Goal: Task Accomplishment & Management: Complete application form

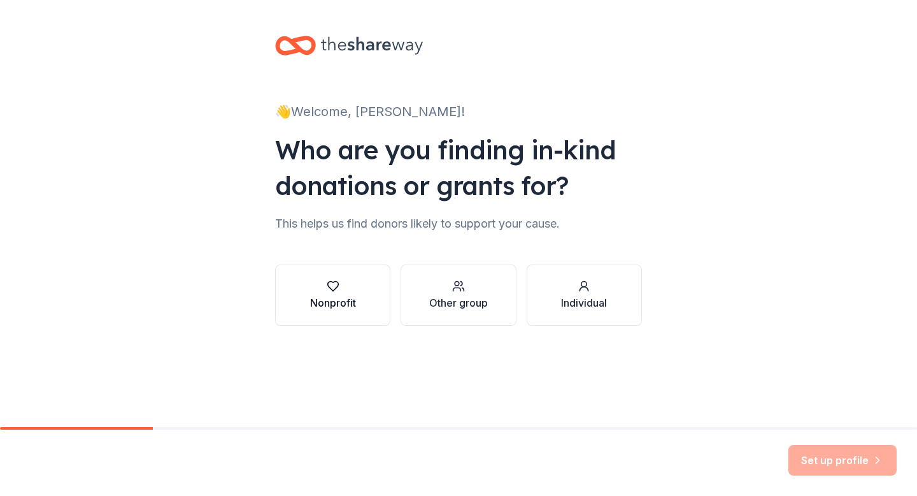
click at [351, 300] on div "Nonprofit" at bounding box center [333, 302] width 46 height 15
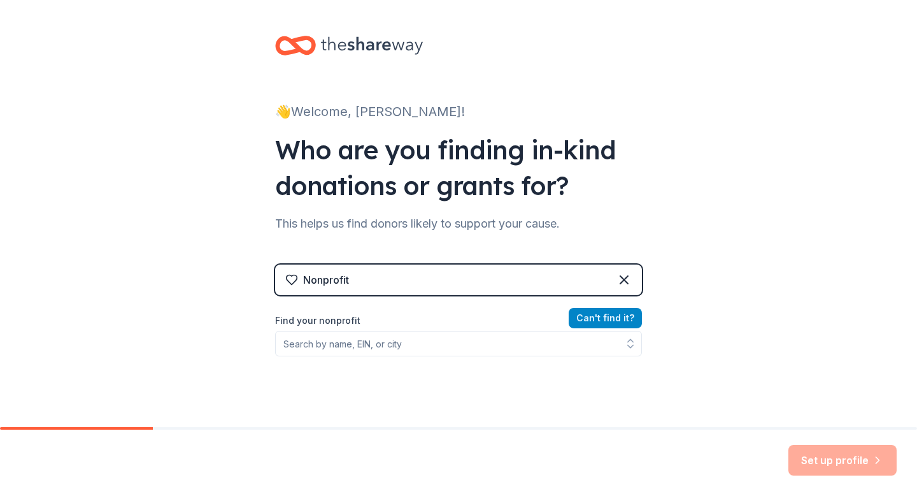
click at [598, 316] on button "Can ' t find it?" at bounding box center [605, 318] width 73 height 20
click at [587, 280] on div "Nonprofit" at bounding box center [458, 279] width 367 height 31
click at [622, 278] on icon at bounding box center [624, 280] width 8 height 8
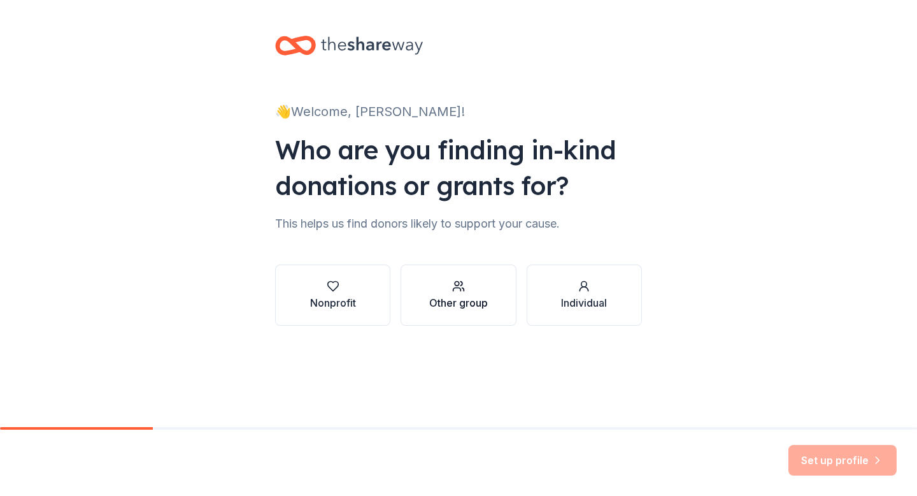
click at [485, 298] on div "Other group" at bounding box center [458, 302] width 59 height 15
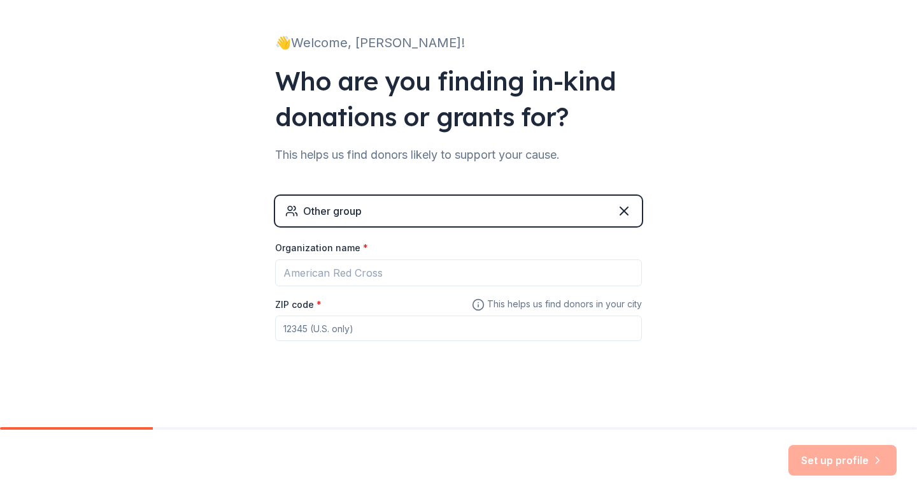
scroll to position [69, 0]
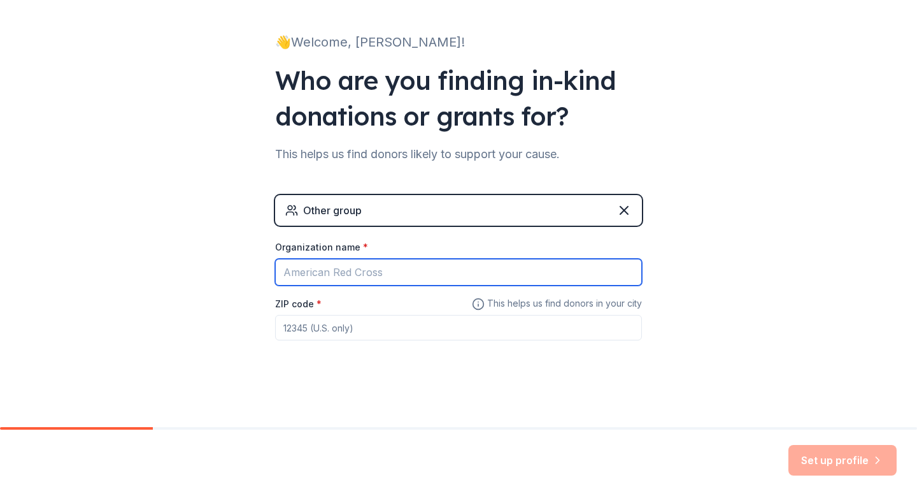
click at [474, 277] on input "Organization name *" at bounding box center [458, 272] width 367 height 27
click at [517, 276] on input "South Safety" at bounding box center [458, 272] width 367 height 27
type input "South Safety Patrol"
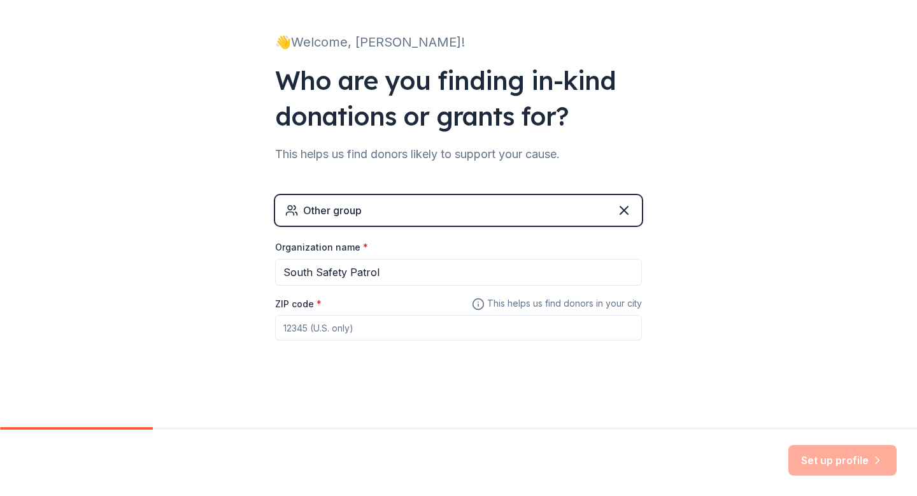
click at [461, 337] on input "ZIP code *" at bounding box center [458, 327] width 367 height 25
type input "45634"
click at [877, 464] on icon "button" at bounding box center [877, 460] width 13 height 13
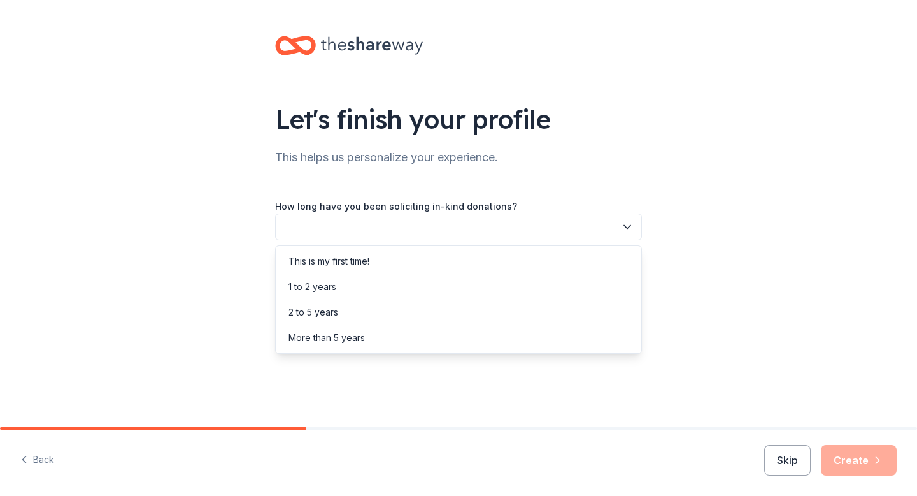
click at [554, 229] on button "button" at bounding box center [458, 226] width 367 height 27
click at [536, 255] on div "This is my first time!" at bounding box center [458, 260] width 361 height 25
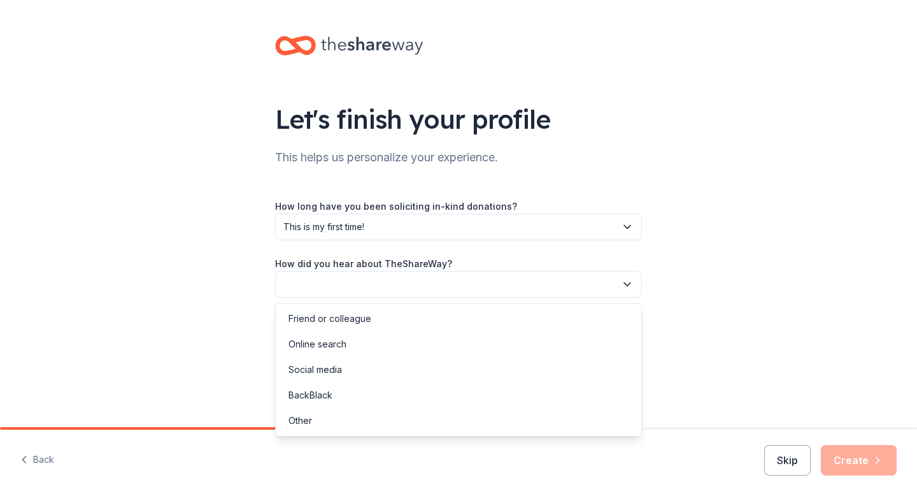
click at [527, 286] on button "button" at bounding box center [458, 284] width 367 height 27
click at [491, 339] on div "Online search" at bounding box center [458, 343] width 361 height 25
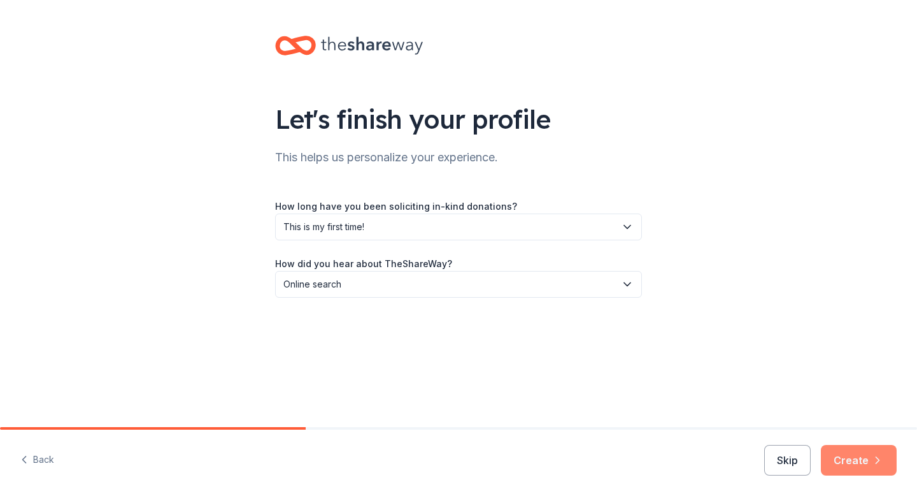
click at [849, 463] on button "Create" at bounding box center [859, 460] width 76 height 31
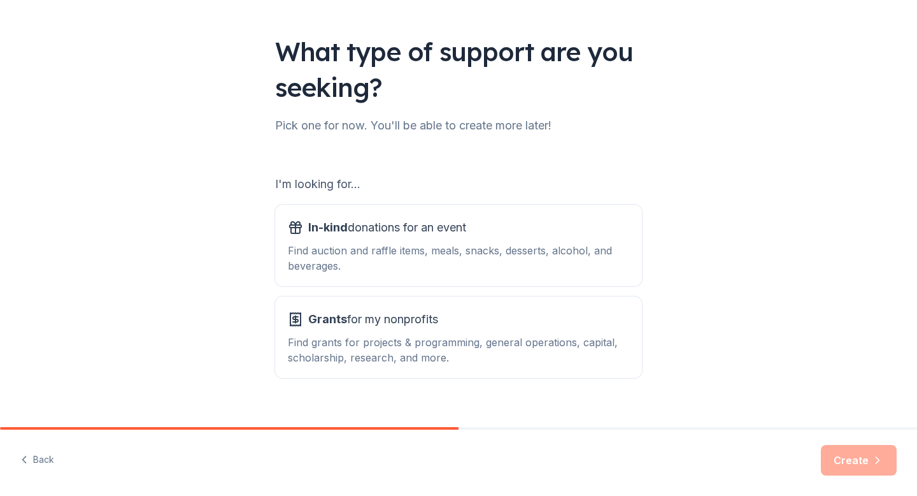
scroll to position [68, 0]
click at [524, 243] on div "Find auction and raffle items, meals, snacks, desserts, alcohol, and beverages." at bounding box center [458, 257] width 341 height 31
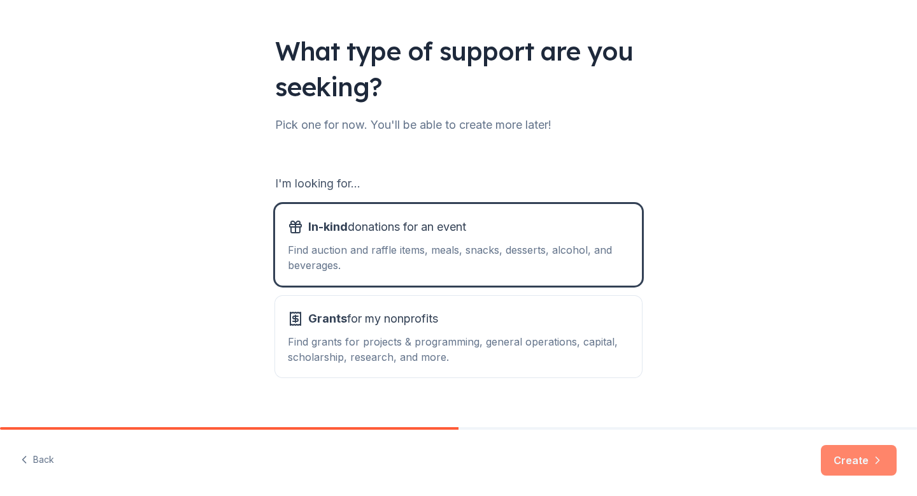
click at [842, 464] on button "Create" at bounding box center [859, 460] width 76 height 31
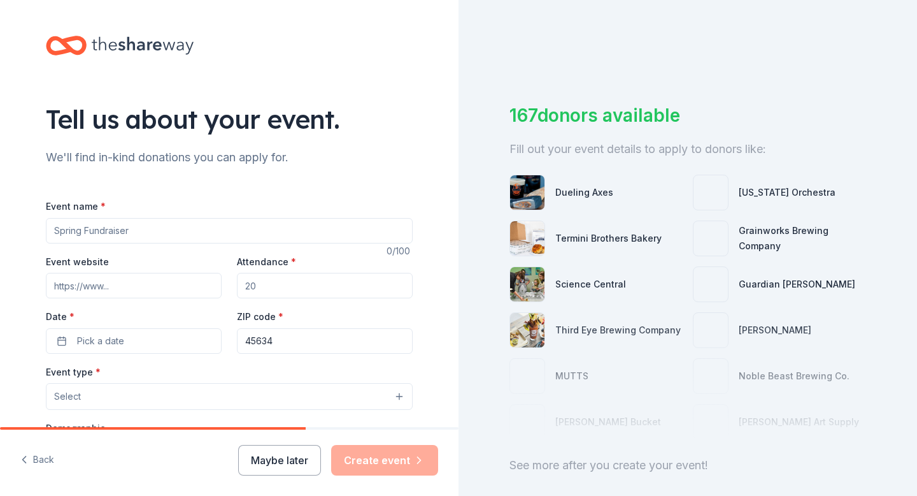
scroll to position [47, 0]
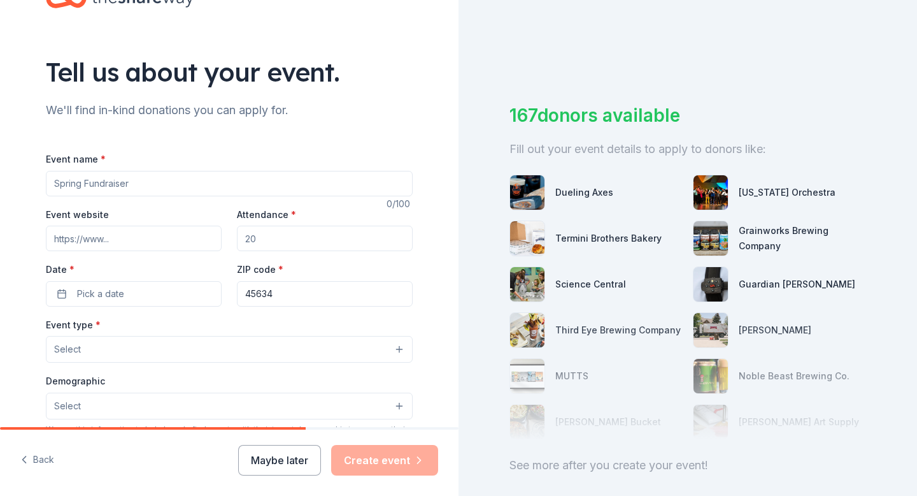
click at [281, 178] on input "Event name *" at bounding box center [229, 183] width 367 height 25
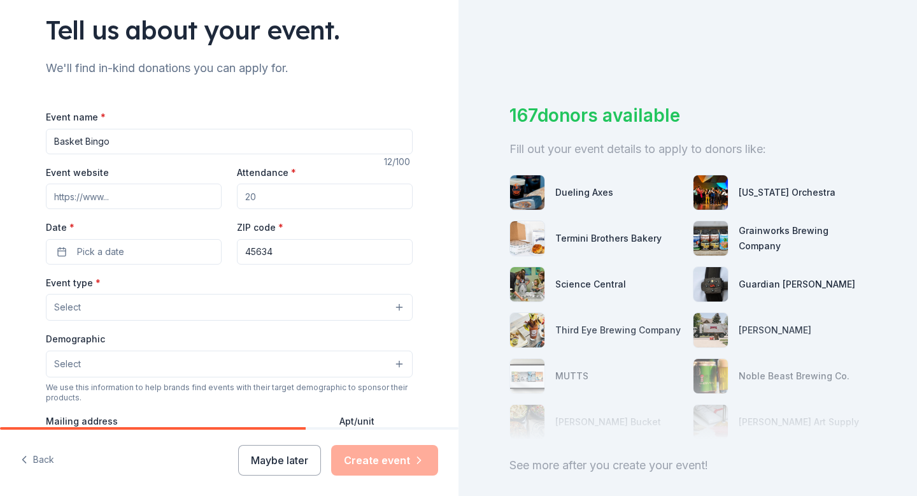
scroll to position [92, 0]
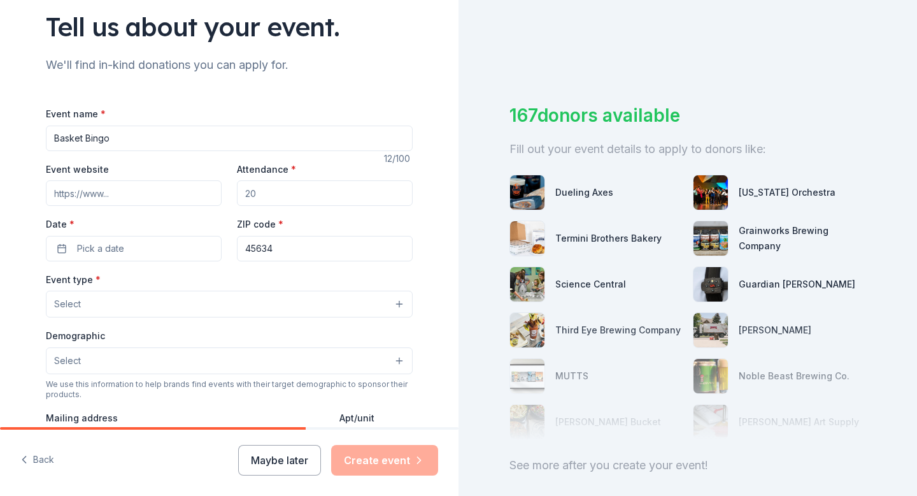
type input "Basket Bingo"
click at [268, 189] on input "Attendance *" at bounding box center [325, 192] width 176 height 25
type input "100"
click at [107, 244] on span "Pick a date" at bounding box center [100, 248] width 47 height 15
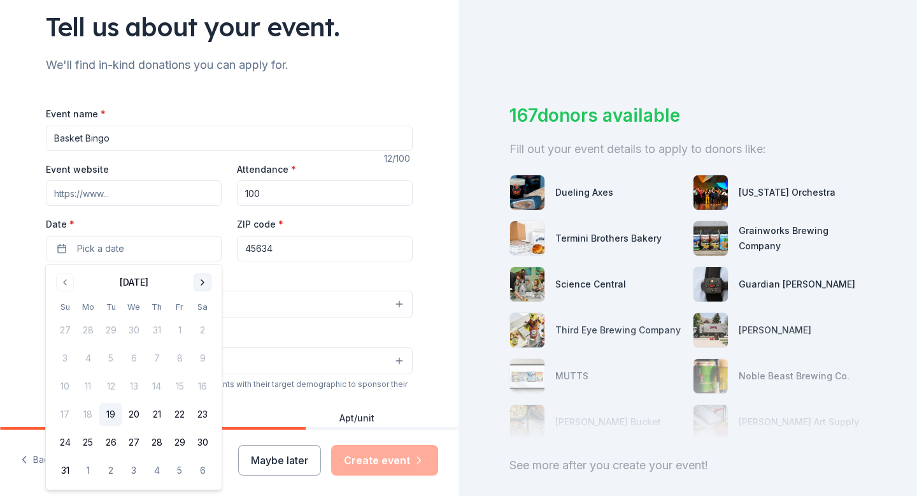
click at [202, 285] on button "Go to next month" at bounding box center [203, 282] width 18 height 18
click at [179, 384] on button "17" at bounding box center [179, 386] width 23 height 23
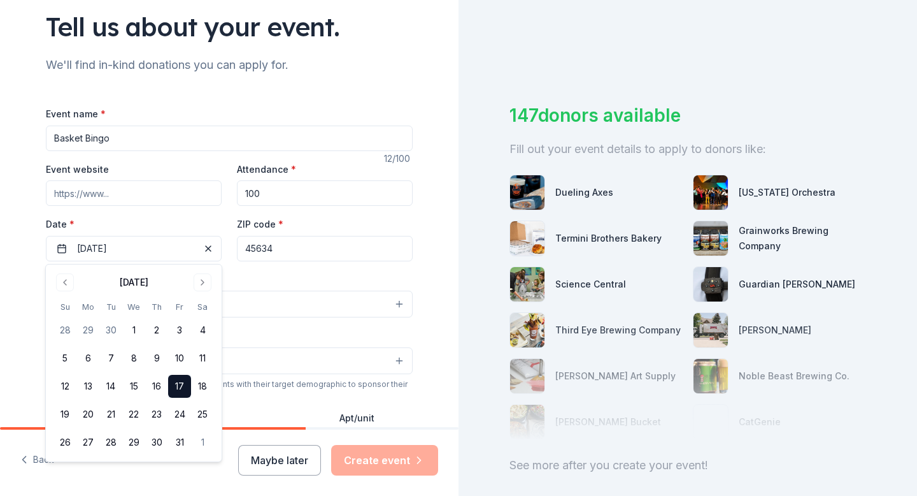
click at [182, 385] on button "17" at bounding box center [179, 386] width 23 height 23
click at [183, 387] on button "17" at bounding box center [179, 386] width 23 height 23
click at [236, 283] on div "Event type * Select" at bounding box center [229, 294] width 367 height 47
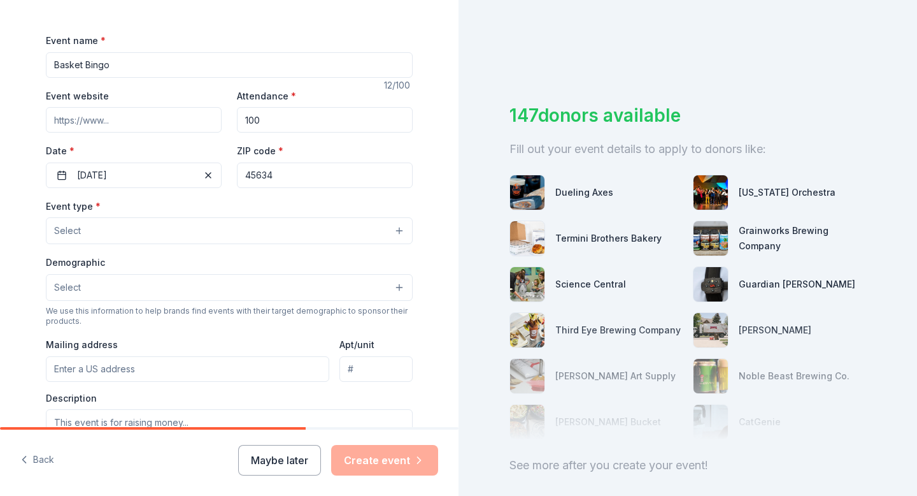
scroll to position [175, 0]
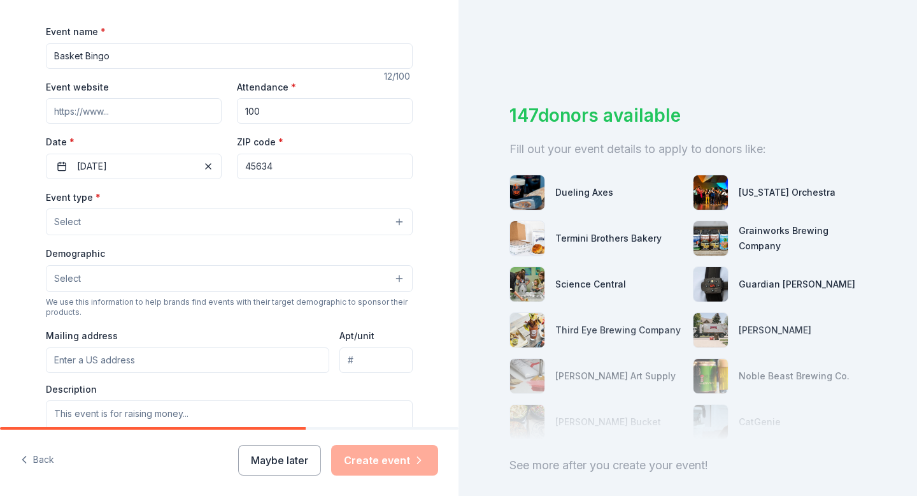
click at [229, 220] on button "Select" at bounding box center [229, 221] width 367 height 27
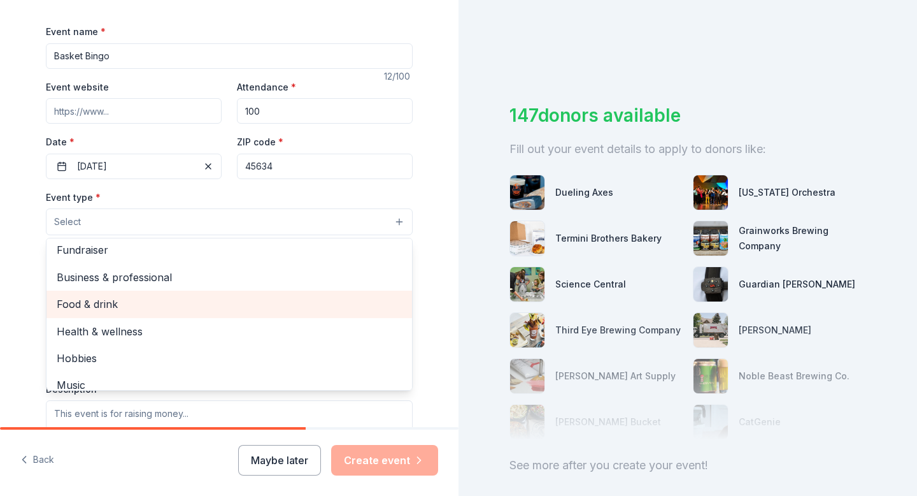
scroll to position [0, 0]
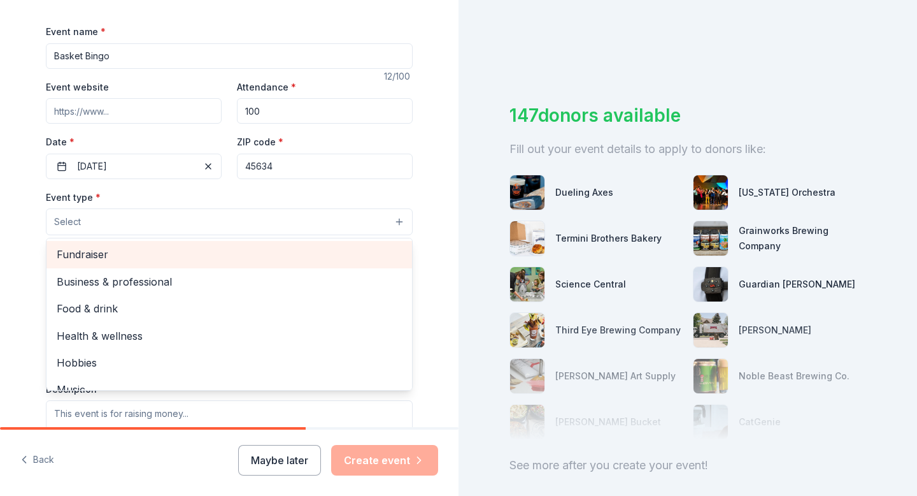
click at [155, 259] on span "Fundraiser" at bounding box center [229, 254] width 345 height 17
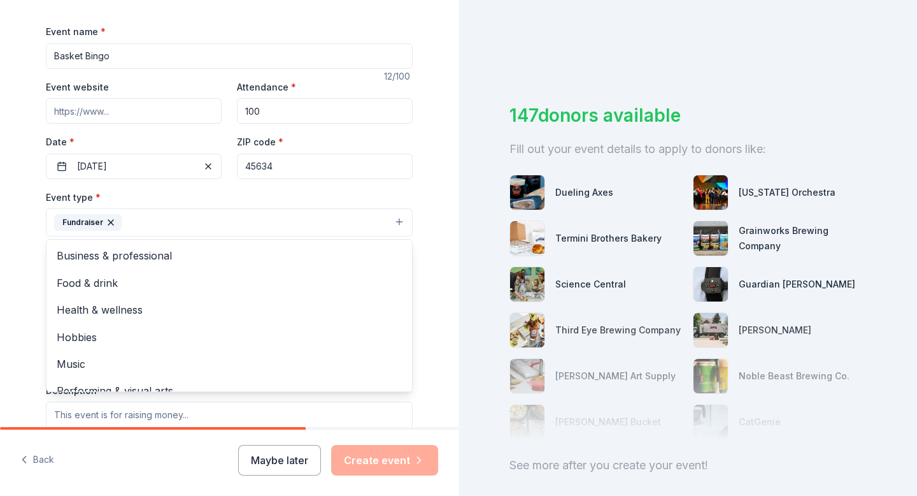
click at [16, 266] on div "Tell us about your event. We'll find in-kind donations you can apply for. Event…" at bounding box center [229, 249] width 459 height 849
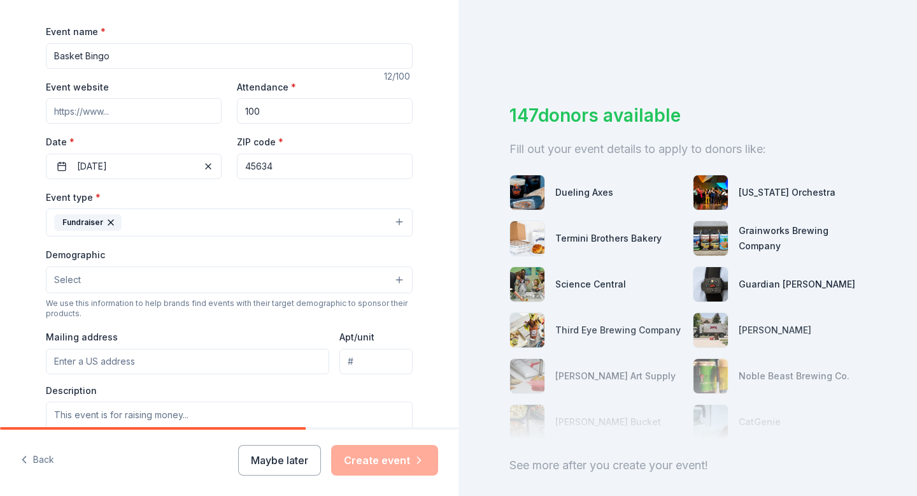
click at [171, 216] on button "Fundraiser" at bounding box center [229, 222] width 367 height 28
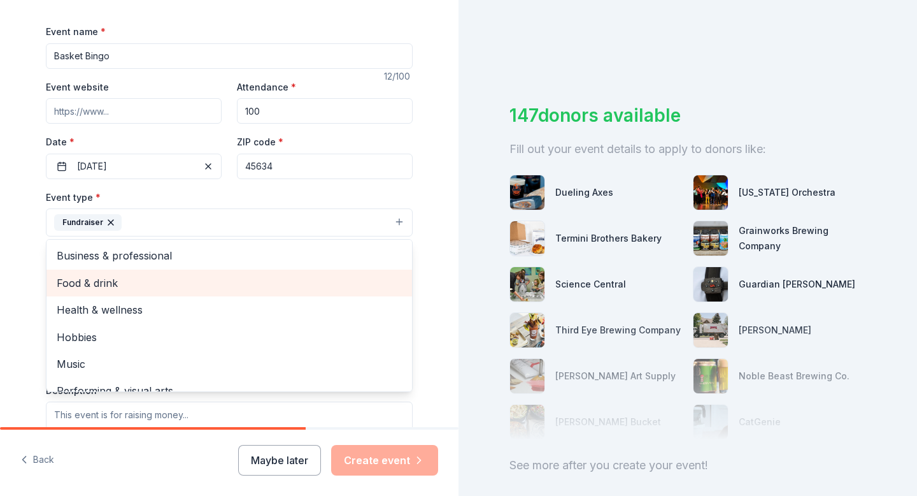
click at [119, 290] on span "Food & drink" at bounding box center [229, 283] width 345 height 17
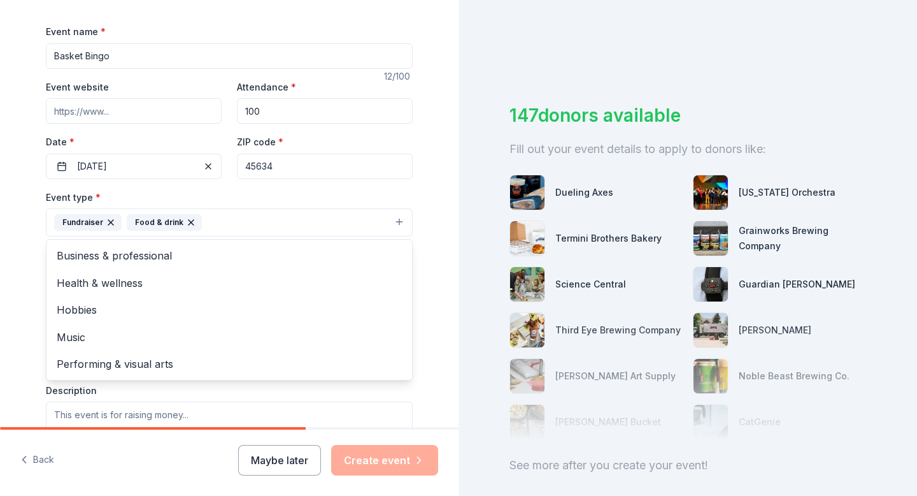
click at [18, 322] on div "Tell us about your event. We'll find in-kind donations you can apply for. Event…" at bounding box center [229, 249] width 459 height 849
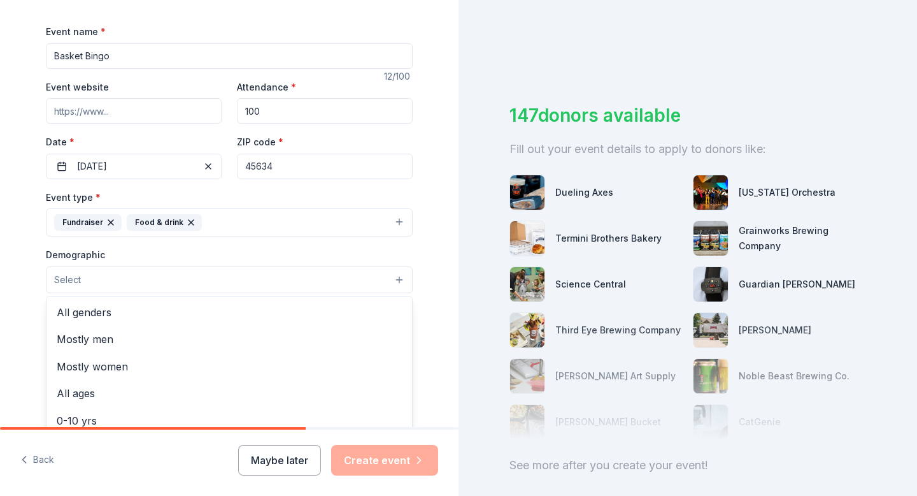
click at [113, 289] on button "Select" at bounding box center [229, 279] width 367 height 27
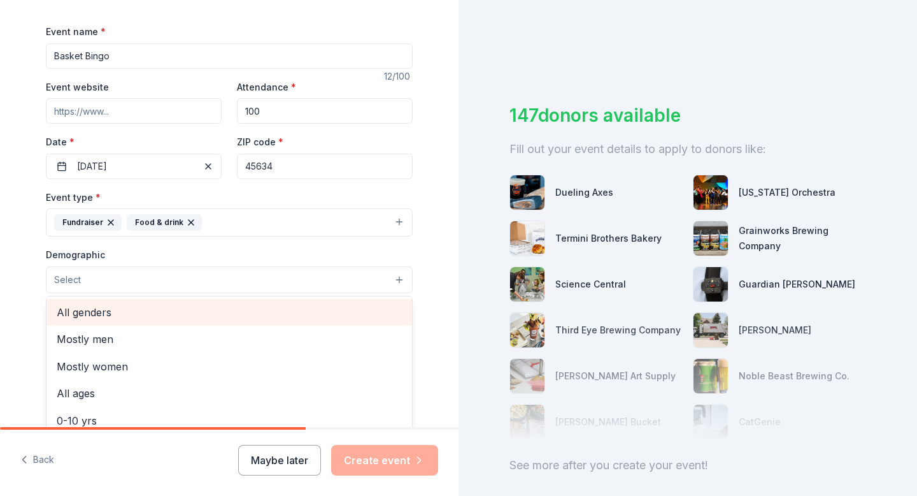
click at [139, 317] on span "All genders" at bounding box center [229, 312] width 345 height 17
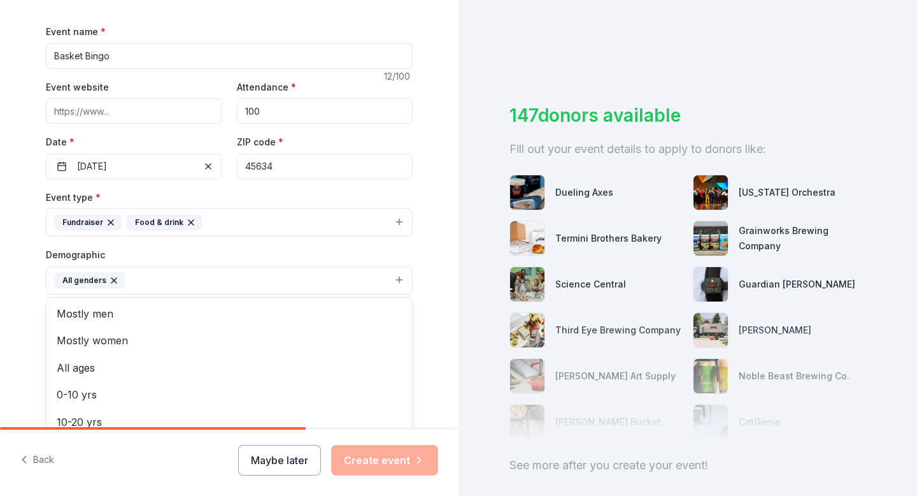
click at [4, 334] on div "Tell us about your event. We'll find in-kind donations you can apply for. Event…" at bounding box center [229, 250] width 459 height 850
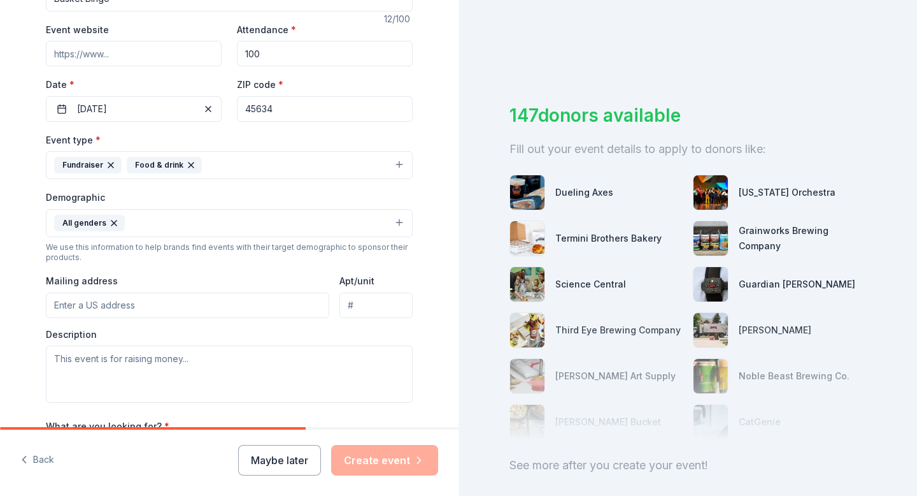
scroll to position [233, 0]
click at [184, 315] on input "Mailing address" at bounding box center [187, 303] width 283 height 25
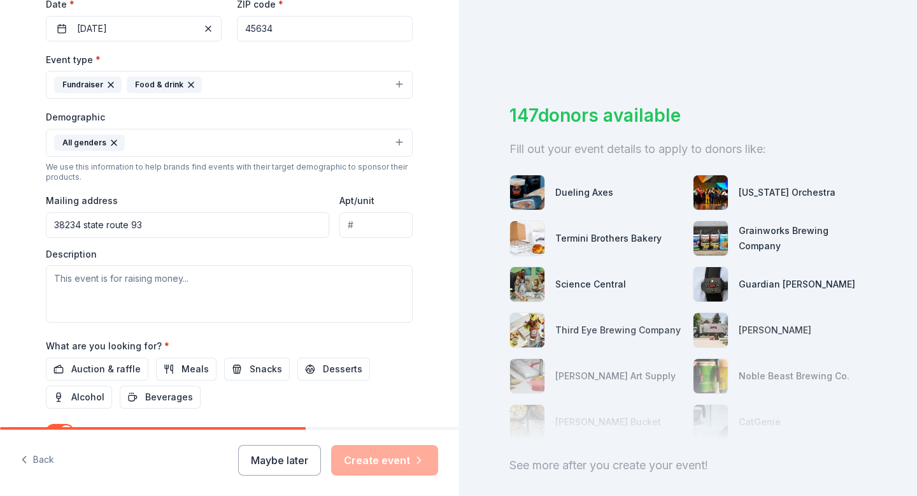
scroll to position [322, 0]
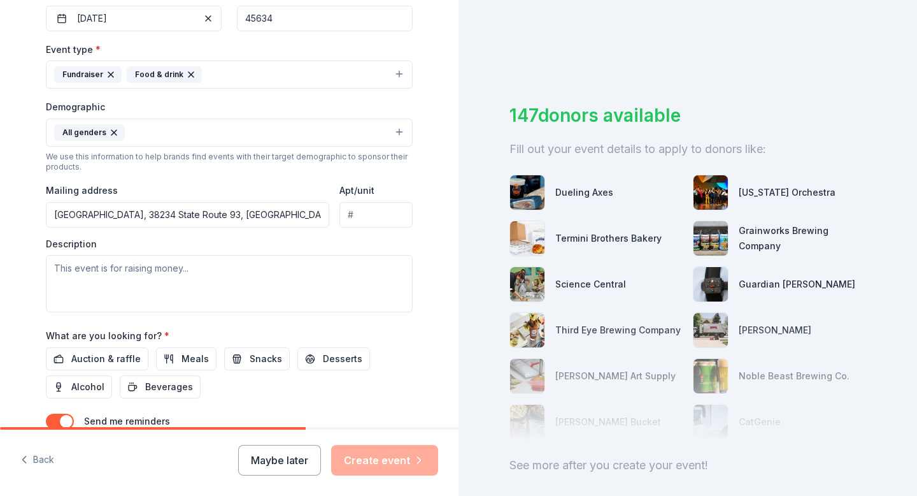
type input "38234 [US_STATE][GEOGRAPHIC_DATA], 45634"
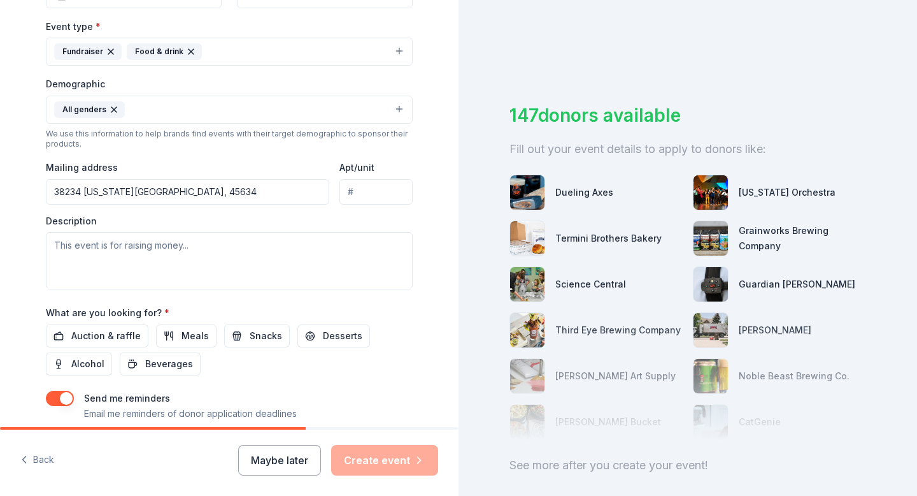
scroll to position [346, 0]
click at [186, 250] on textarea at bounding box center [229, 259] width 367 height 57
type textarea "I"
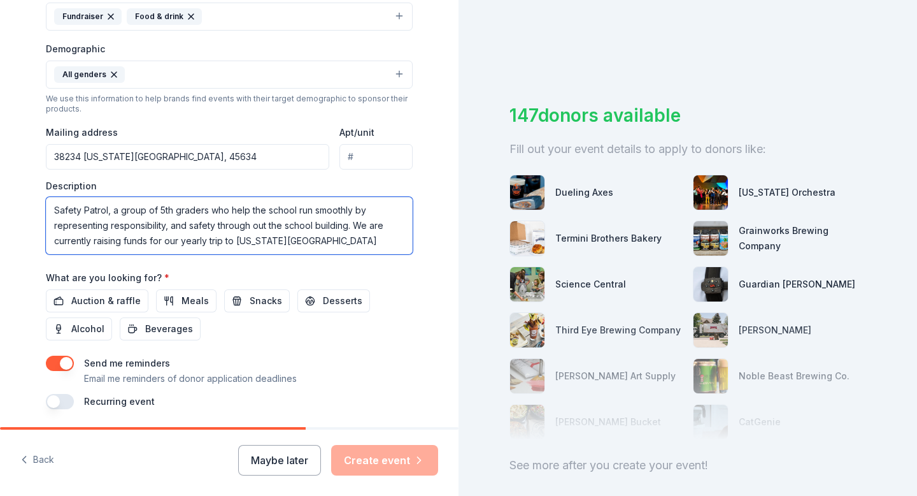
scroll to position [382, 0]
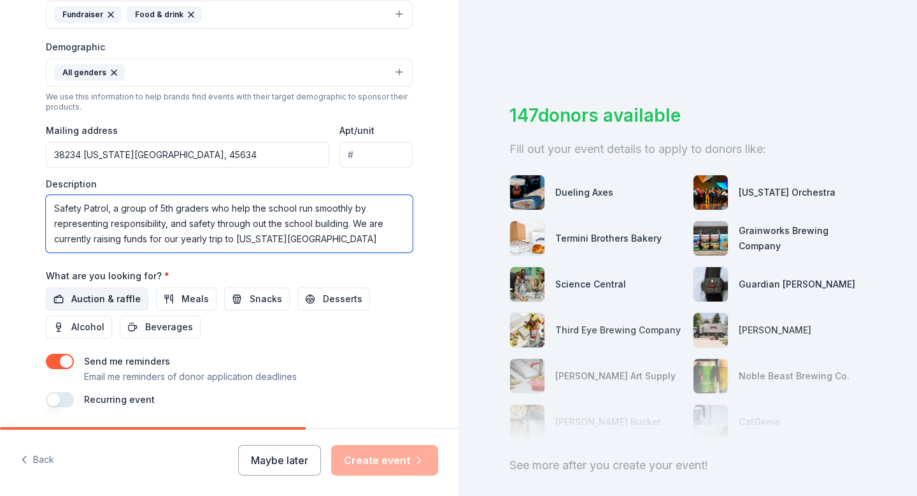
type textarea "Safety Patrol, a group of 5th graders who help the school run smoothly by repre…"
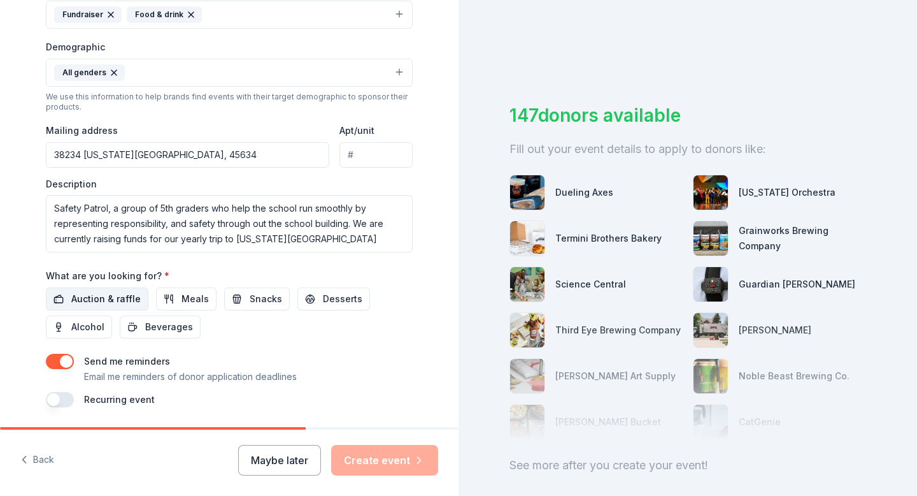
click at [75, 301] on span "Auction & raffle" at bounding box center [105, 298] width 69 height 15
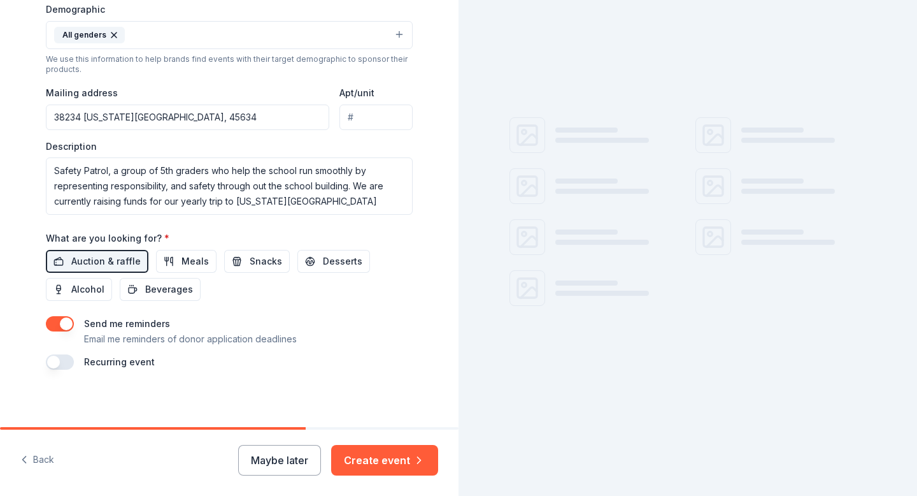
scroll to position [424, 0]
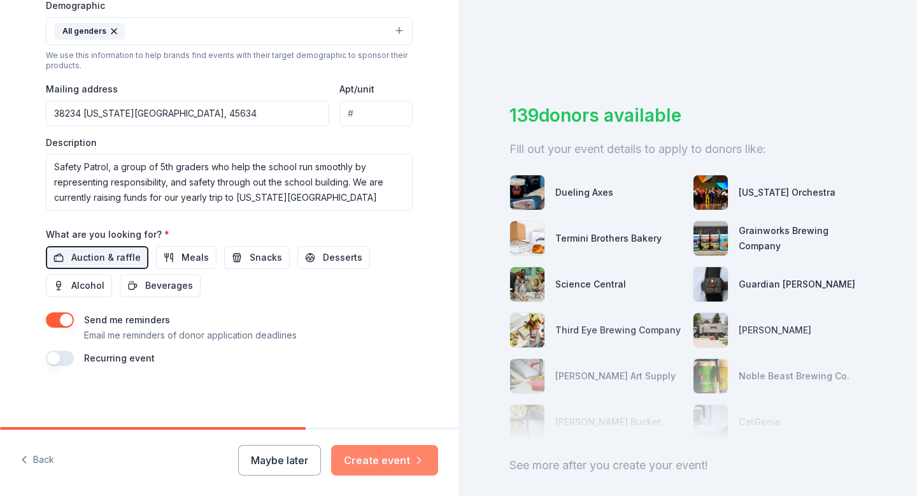
click at [361, 456] on button "Create event" at bounding box center [384, 460] width 107 height 31
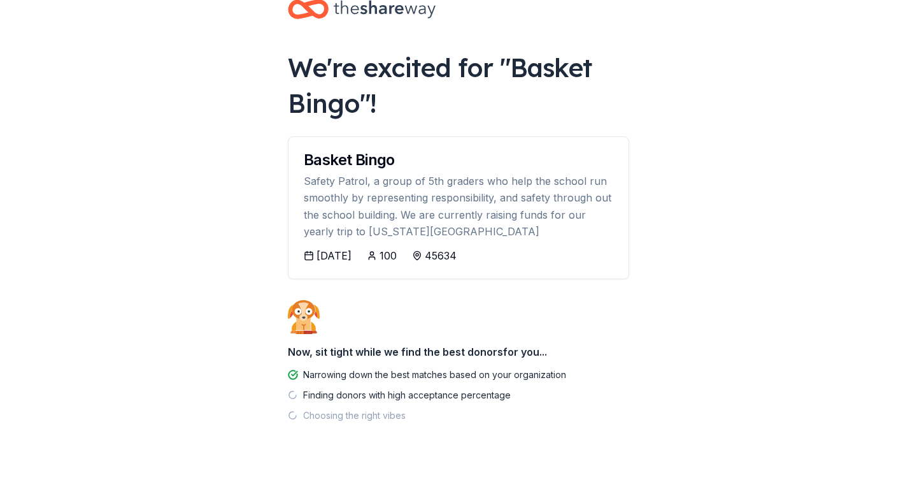
scroll to position [43, 0]
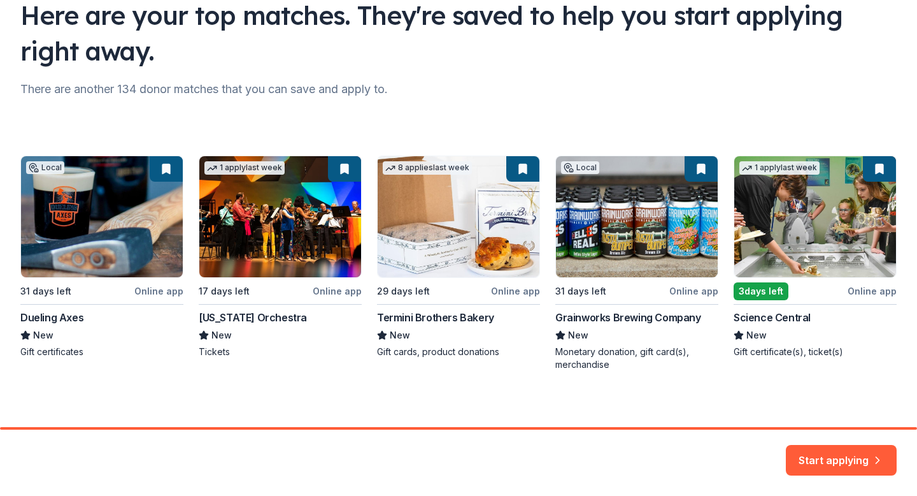
scroll to position [109, 0]
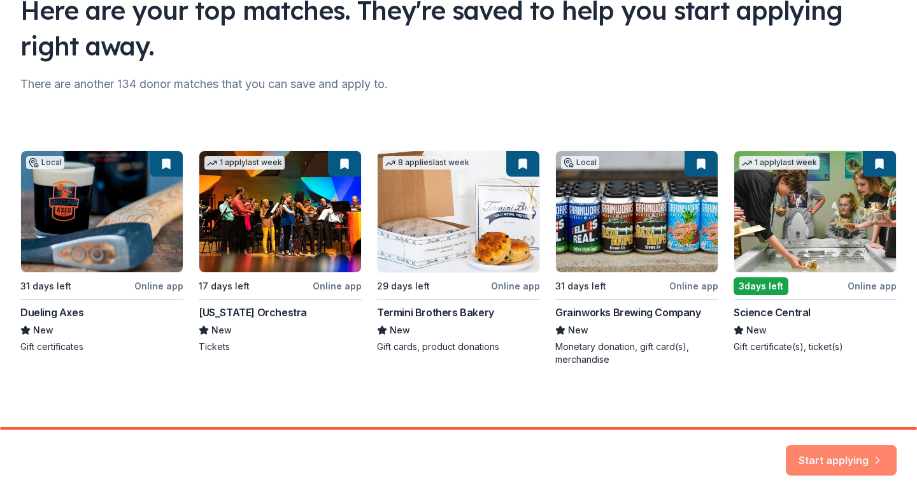
click at [817, 455] on button "Start applying" at bounding box center [841, 452] width 111 height 31
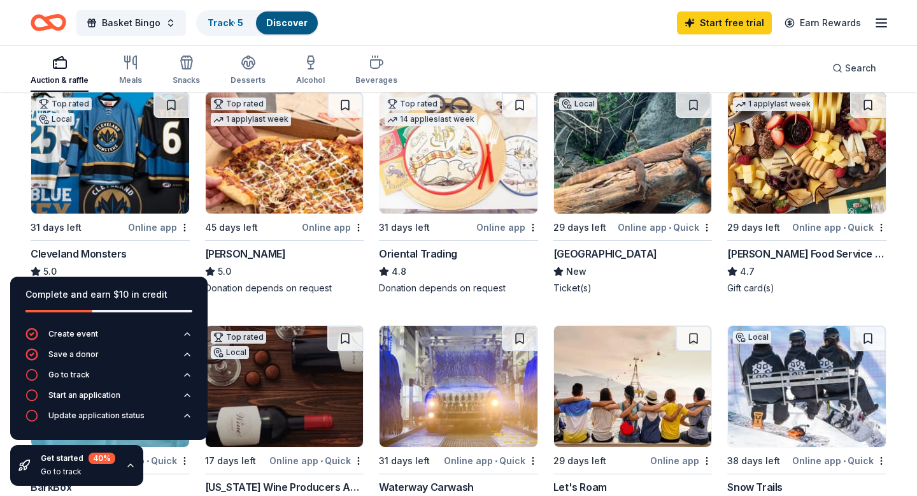
scroll to position [134, 0]
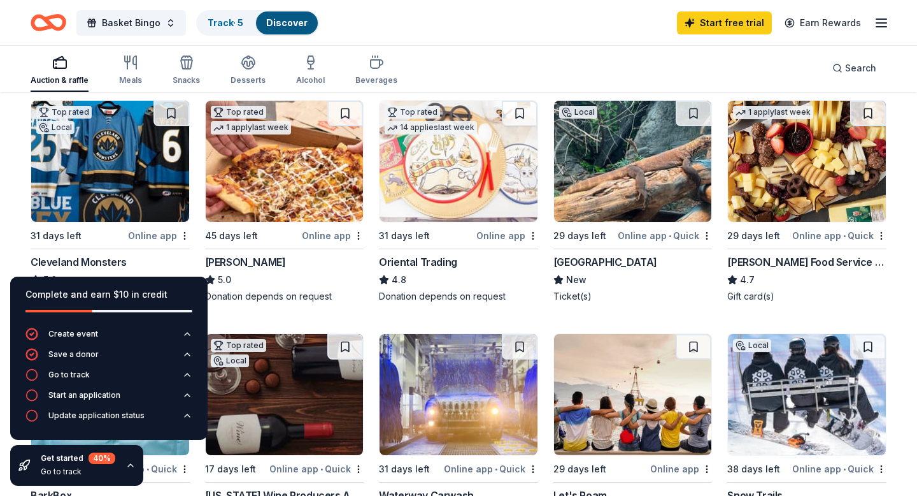
click at [445, 259] on div "Oriental Trading" at bounding box center [418, 261] width 78 height 15
click at [629, 264] on div "[GEOGRAPHIC_DATA]" at bounding box center [606, 261] width 104 height 15
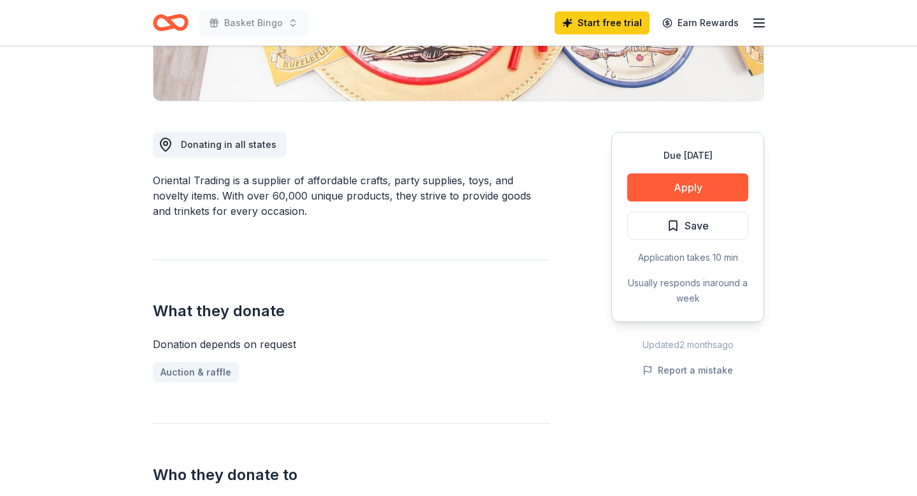
scroll to position [292, 0]
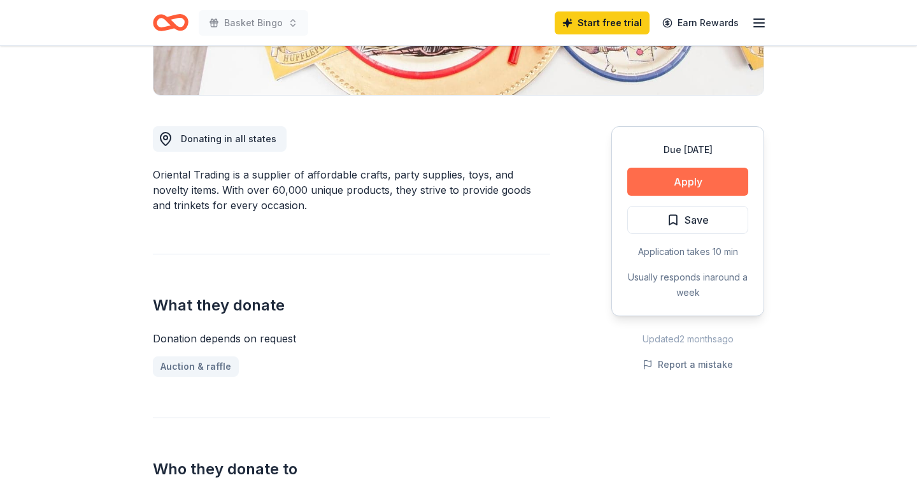
click at [690, 189] on button "Apply" at bounding box center [687, 182] width 121 height 28
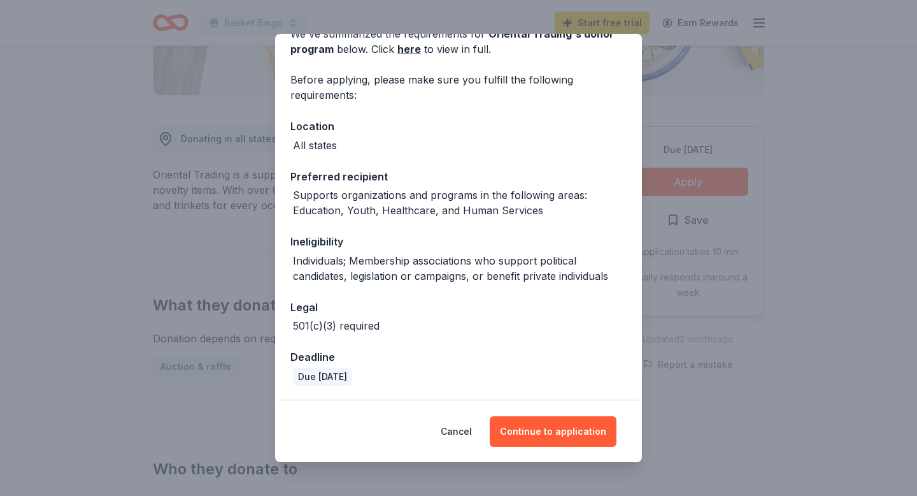
scroll to position [0, 0]
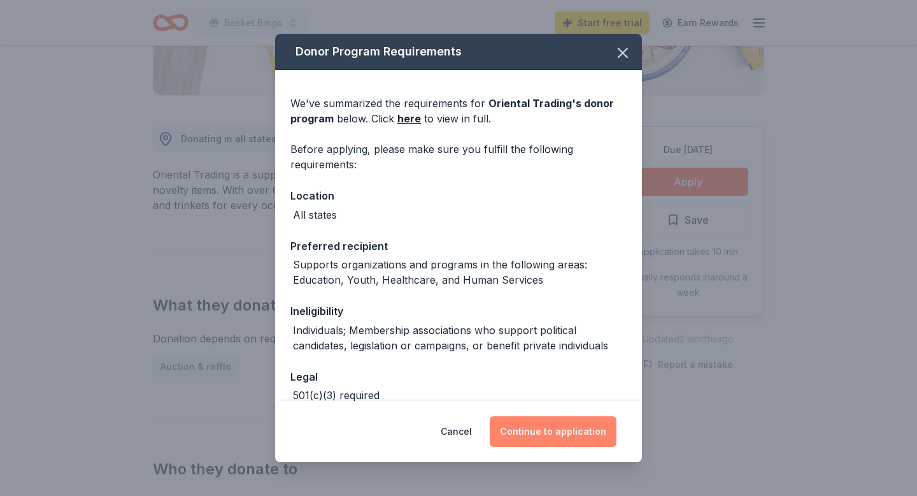
click at [556, 429] on button "Continue to application" at bounding box center [553, 431] width 127 height 31
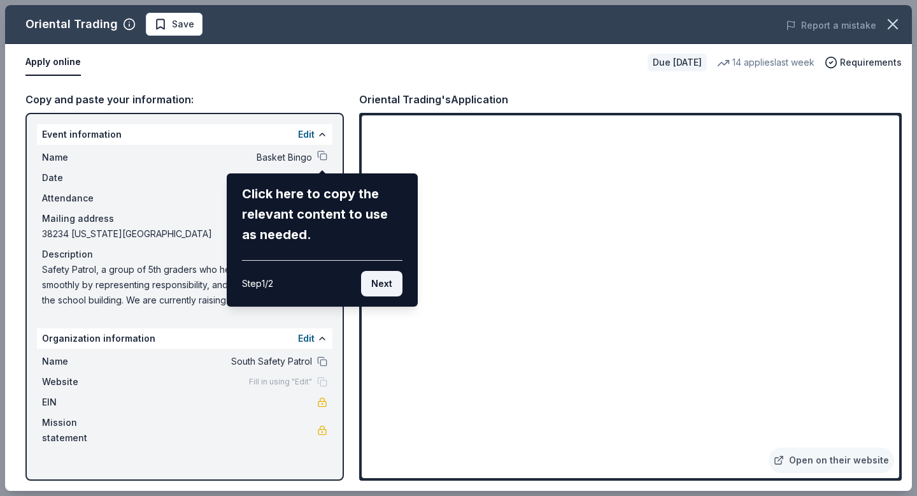
click at [376, 286] on button "Next" at bounding box center [381, 283] width 41 height 25
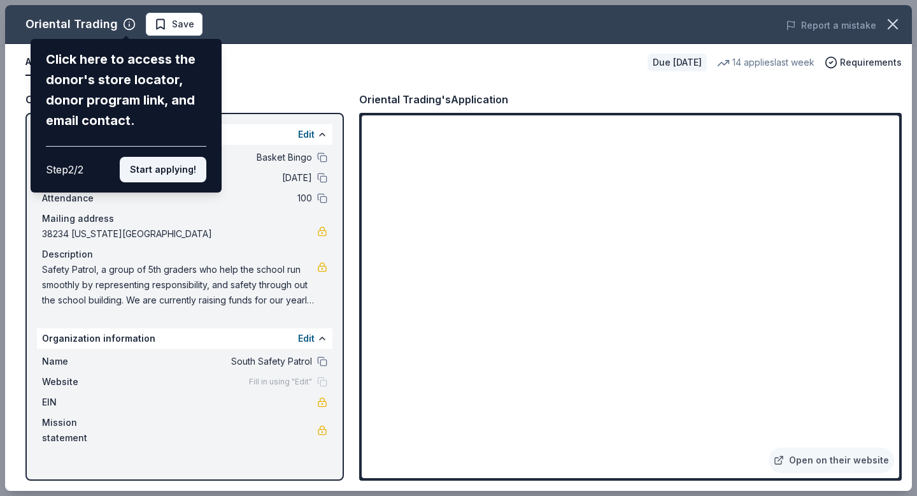
click at [185, 175] on button "Start applying!" at bounding box center [163, 169] width 87 height 25
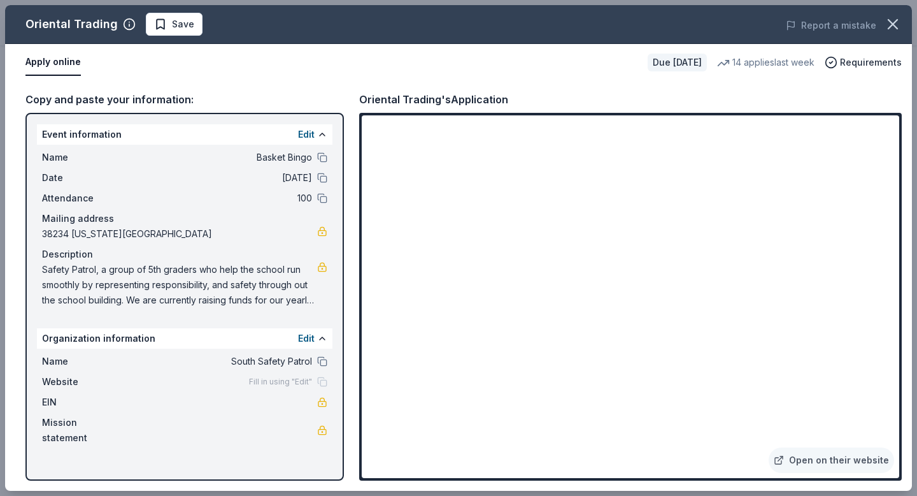
click at [46, 267] on span "Safety Patrol, a group of 5th graders who help the school run smoothly by repre…" at bounding box center [179, 285] width 275 height 46
drag, startPoint x: 43, startPoint y: 268, endPoint x: 226, endPoint y: 303, distance: 186.7
click at [226, 303] on span "Safety Patrol, a group of 5th graders who help the school run smoothly by repre…" at bounding box center [179, 285] width 275 height 46
click at [893, 27] on icon "button" at bounding box center [893, 24] width 18 height 18
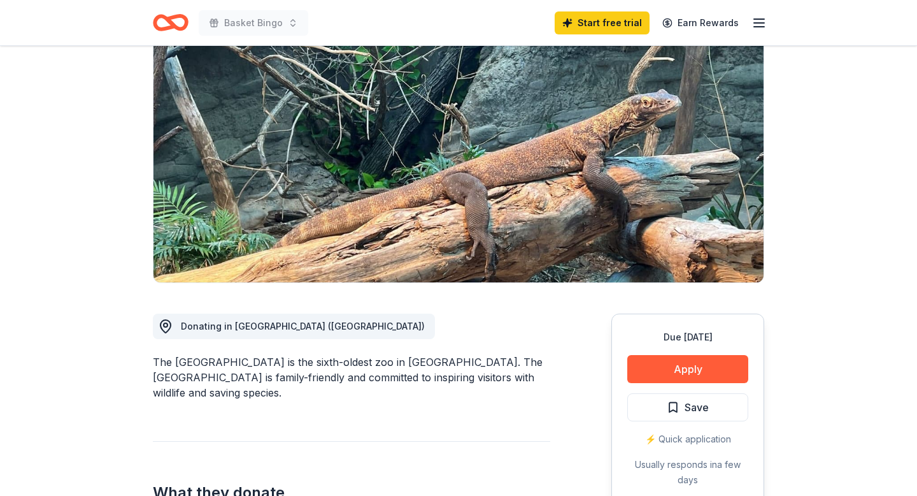
scroll to position [106, 0]
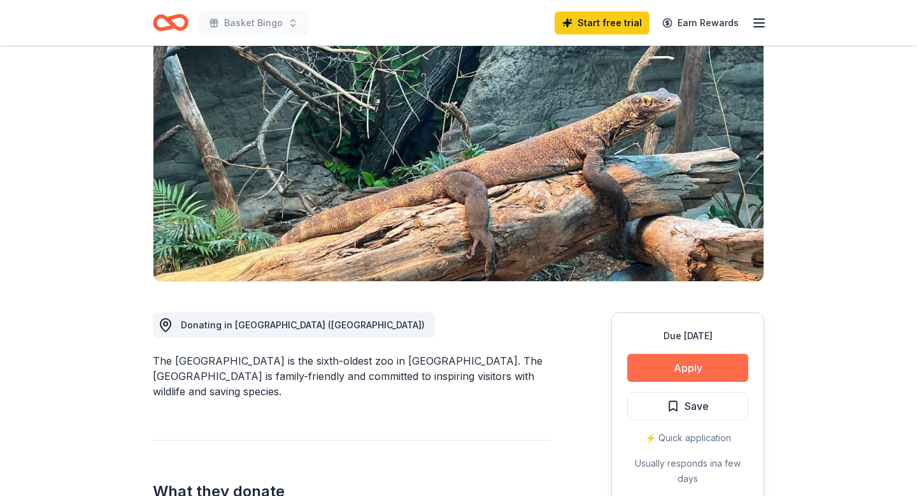
click at [699, 362] on button "Apply" at bounding box center [687, 368] width 121 height 28
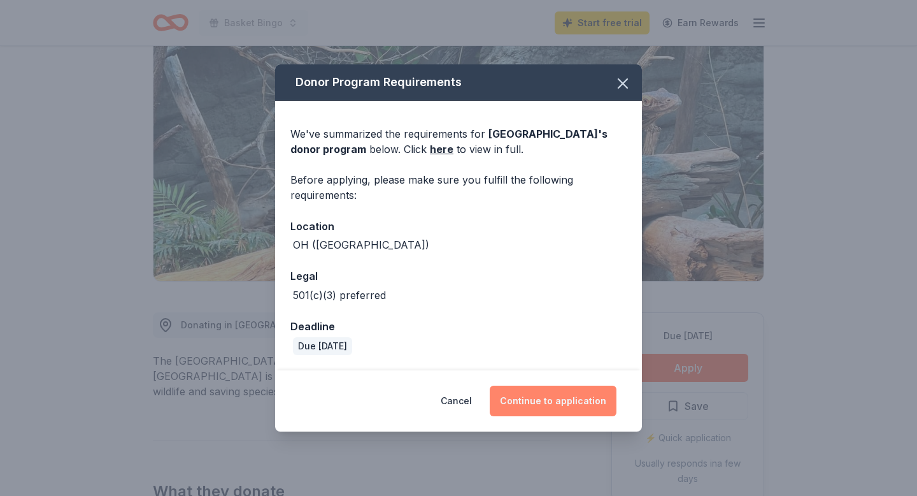
click at [536, 399] on button "Continue to application" at bounding box center [553, 400] width 127 height 31
